Goal: Task Accomplishment & Management: Manage account settings

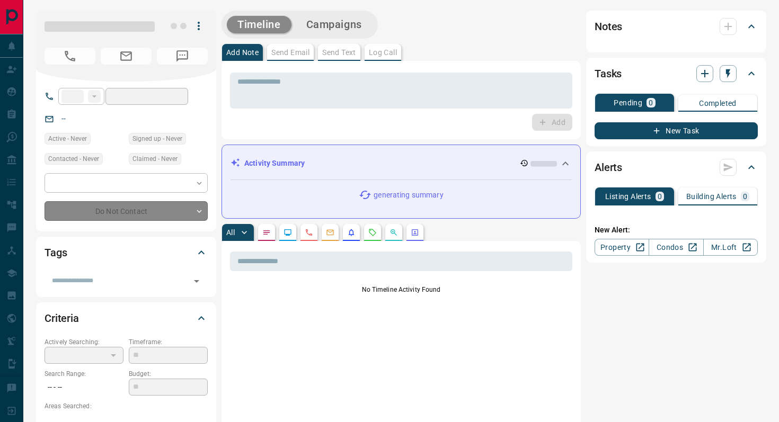
type input "**"
type input "**********"
type input "*"
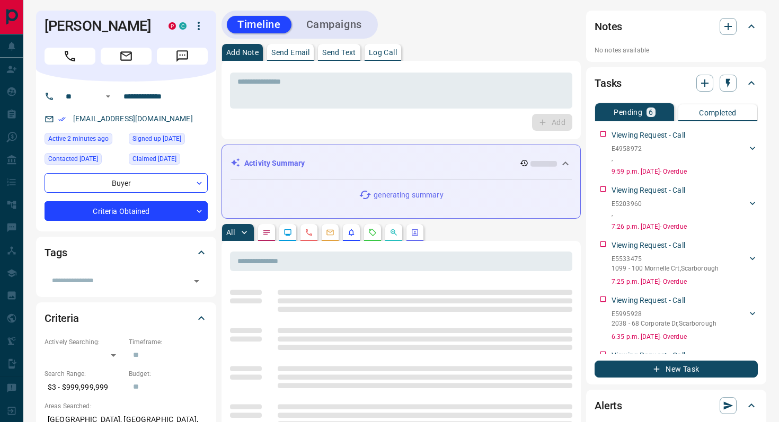
scroll to position [139, 0]
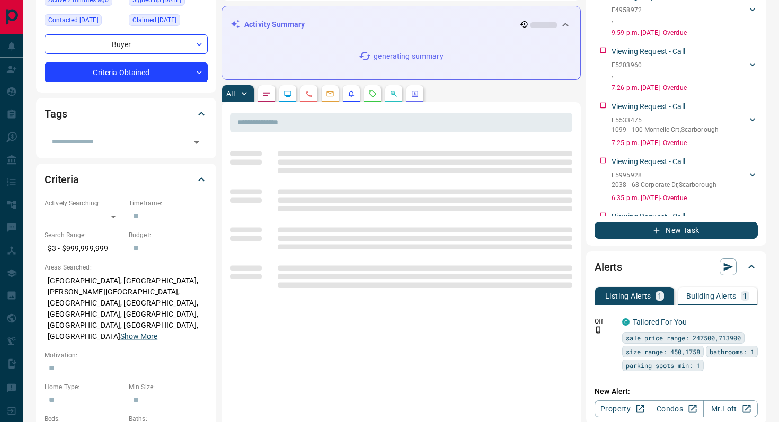
click at [371, 91] on icon "Requests" at bounding box center [372, 94] width 8 height 8
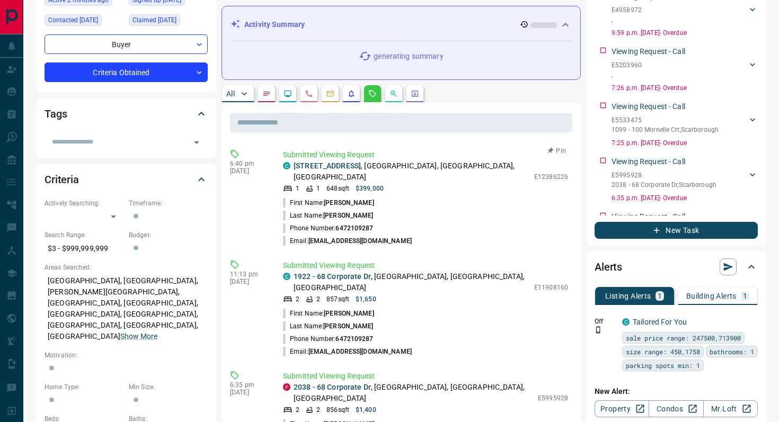
click at [351, 159] on p "Submitted Viewing Request" at bounding box center [425, 154] width 285 height 11
click at [352, 163] on link "3035 - 68 Corporate Drive" at bounding box center [326, 166] width 67 height 8
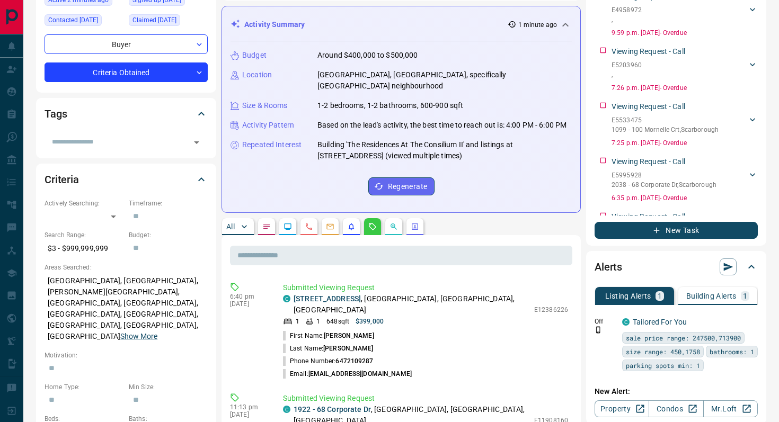
click at [724, 300] on p "Building Alerts" at bounding box center [711, 295] width 50 height 7
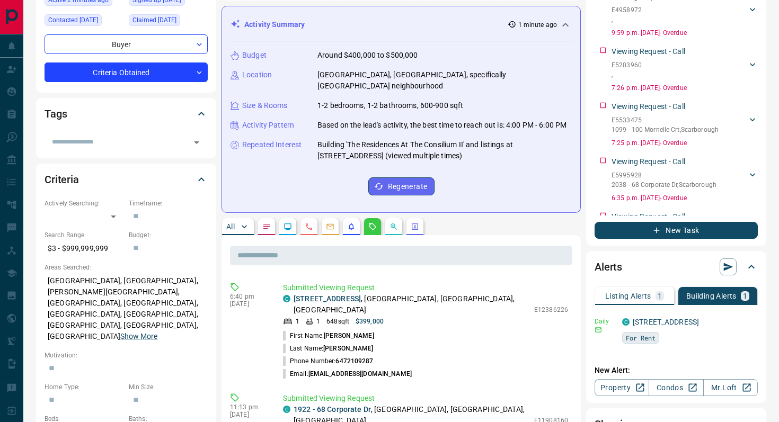
click at [647, 297] on p "Listing Alerts" at bounding box center [628, 295] width 46 height 7
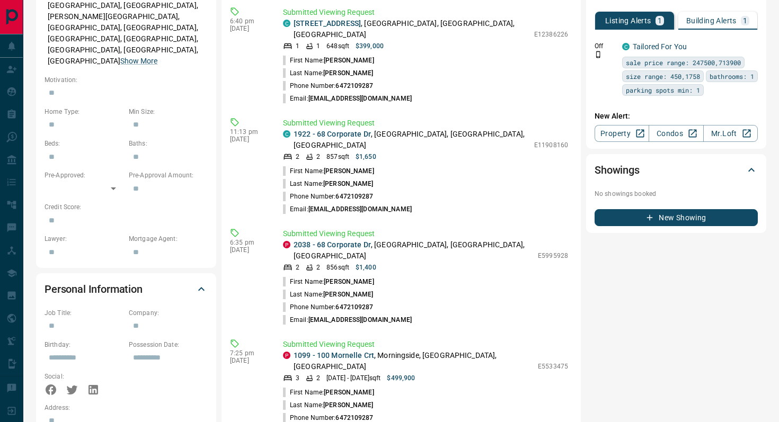
scroll to position [0, 0]
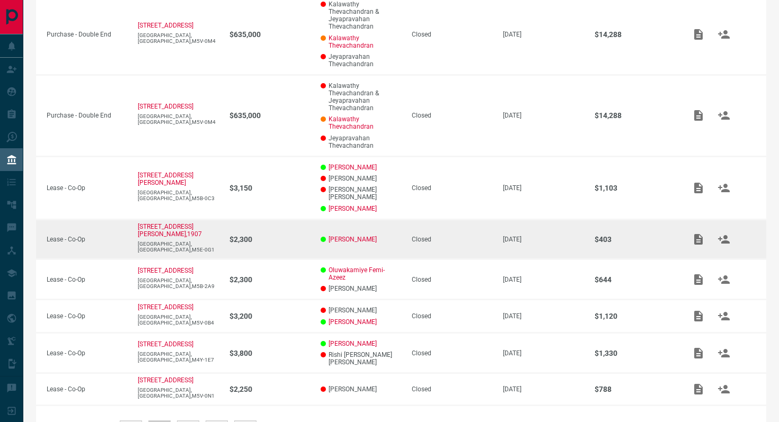
scroll to position [329, 0]
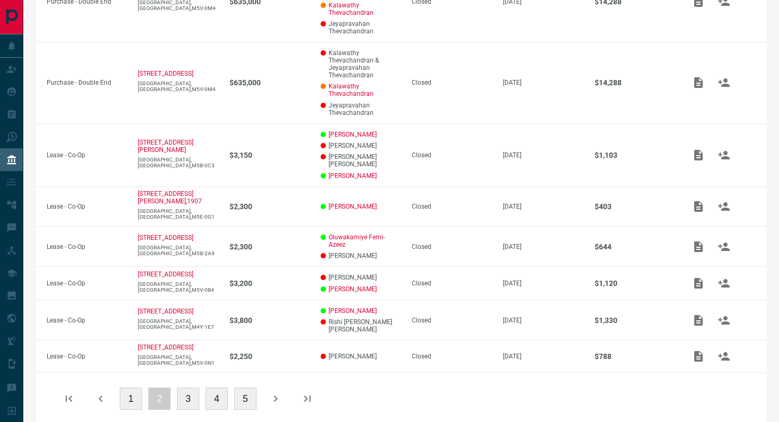
click at [127, 391] on button "1" at bounding box center [131, 399] width 22 height 22
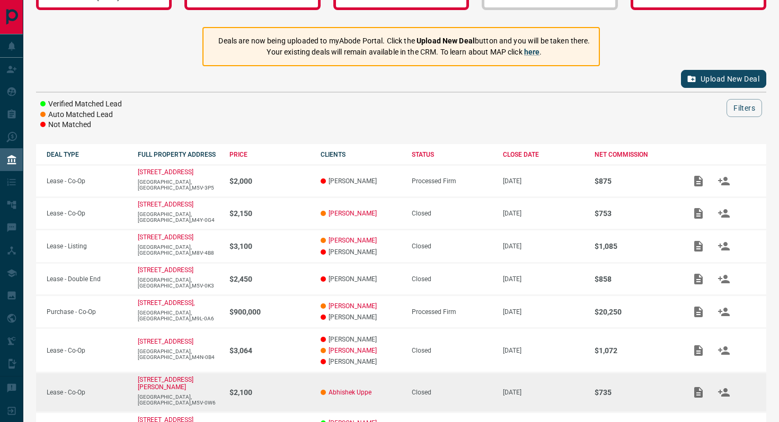
scroll to position [0, 0]
